Goal: Register for event/course

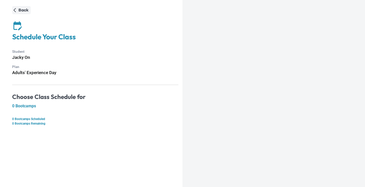
click at [28, 9] on p "Back" at bounding box center [23, 10] width 10 height 6
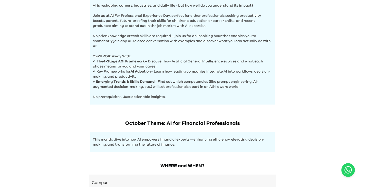
scroll to position [234, 0]
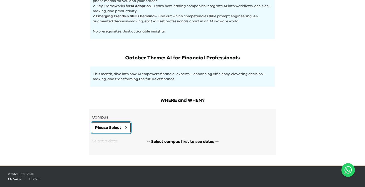
click at [118, 127] on span "Please Select" at bounding box center [108, 127] width 26 height 6
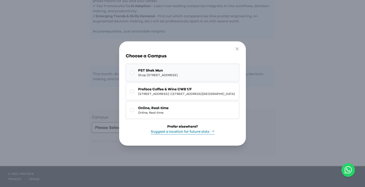
click at [160, 76] on span "Shop 227, 2/F, Kings Wing Plaza 1, No.3 On Kwan Street, Shek Mun | 石門安群街3號京瑞廣場一…" at bounding box center [158, 75] width 40 height 4
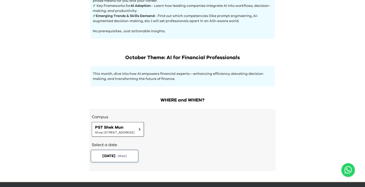
click at [127, 156] on span "( Wed )" at bounding box center [122, 155] width 9 height 4
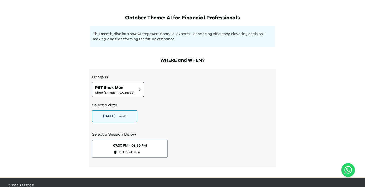
scroll to position [278, 0]
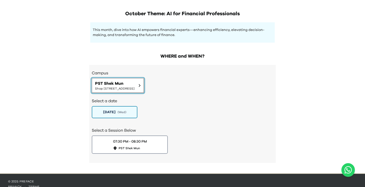
click at [134, 87] on span "Shop 227, 2/F, Kings Wing Plaza 1, No.3 On Kwan Street, Shek Mun | 石門安群街3號京瑞廣場一…" at bounding box center [115, 88] width 40 height 4
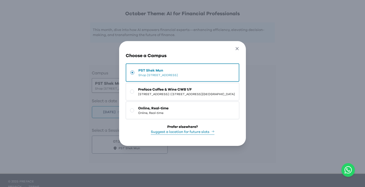
click at [239, 47] on icon "button" at bounding box center [237, 48] width 3 height 3
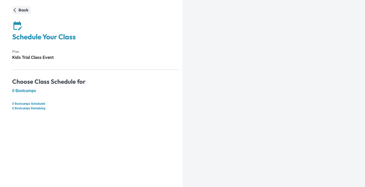
click at [22, 10] on p "Back" at bounding box center [23, 10] width 10 height 6
